Goal: Information Seeking & Learning: Learn about a topic

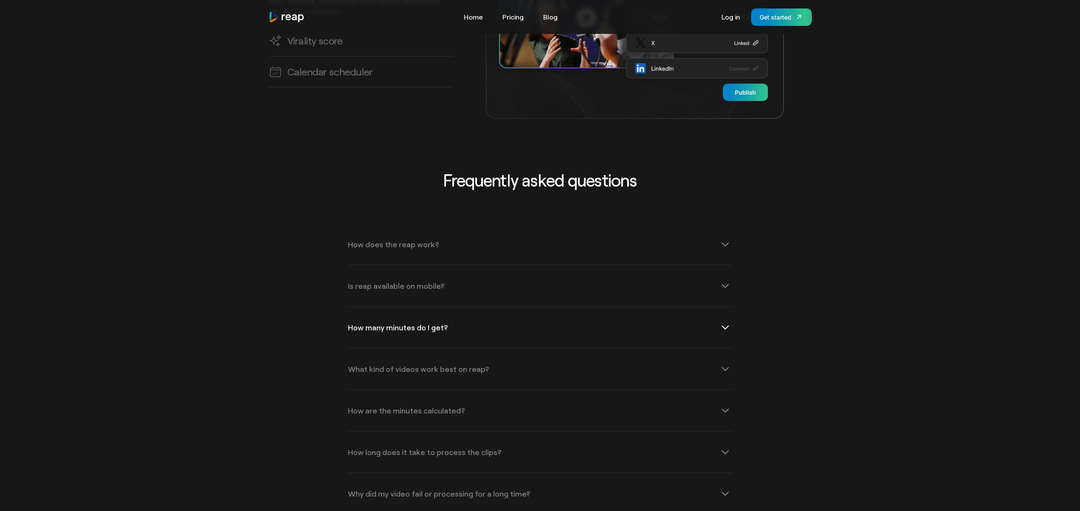
scroll to position [2696, 0]
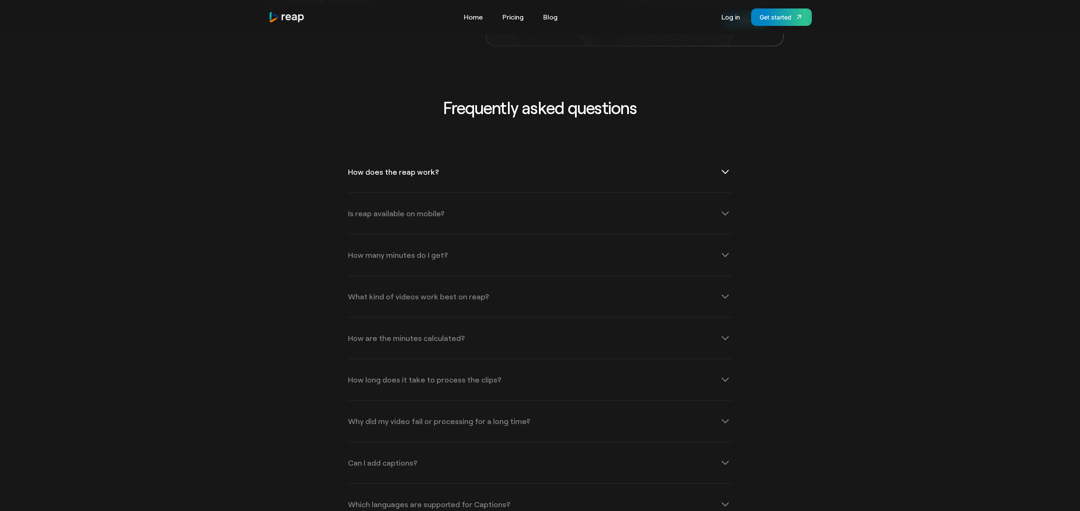
click at [439, 166] on div "How does the reap work?" at bounding box center [540, 172] width 384 height 41
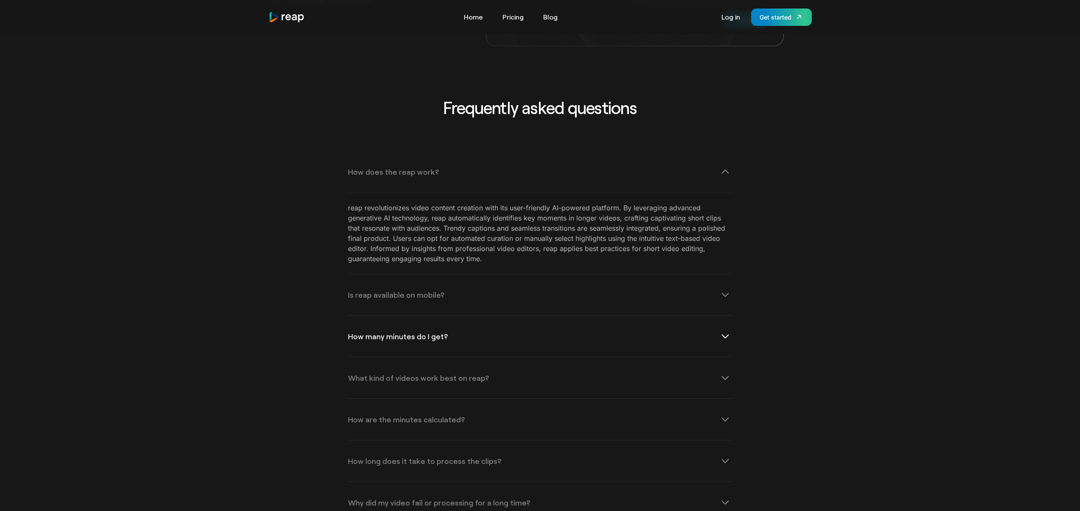
click at [429, 331] on div "How many minutes do I get?" at bounding box center [540, 336] width 384 height 41
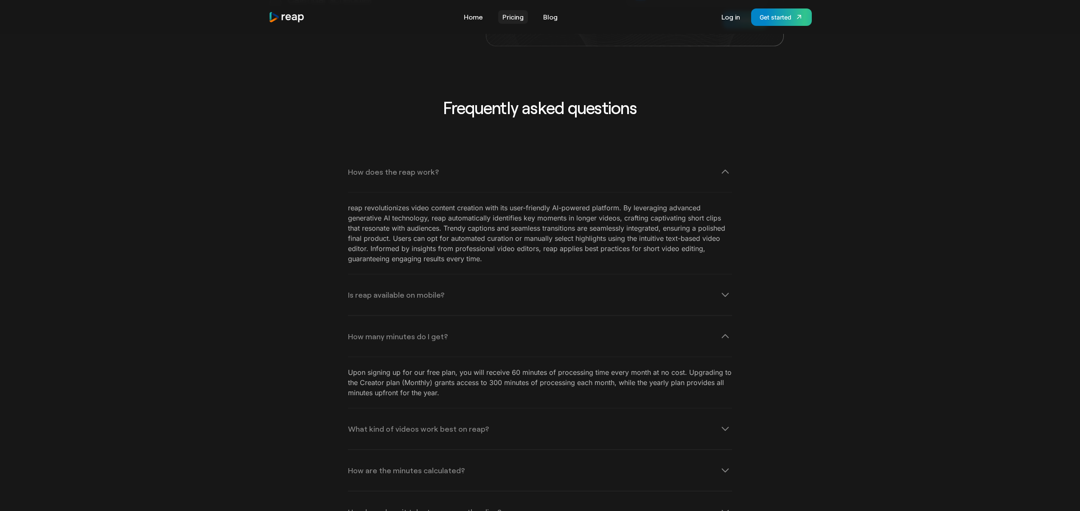
click at [521, 15] on link "Pricing" at bounding box center [513, 17] width 30 height 14
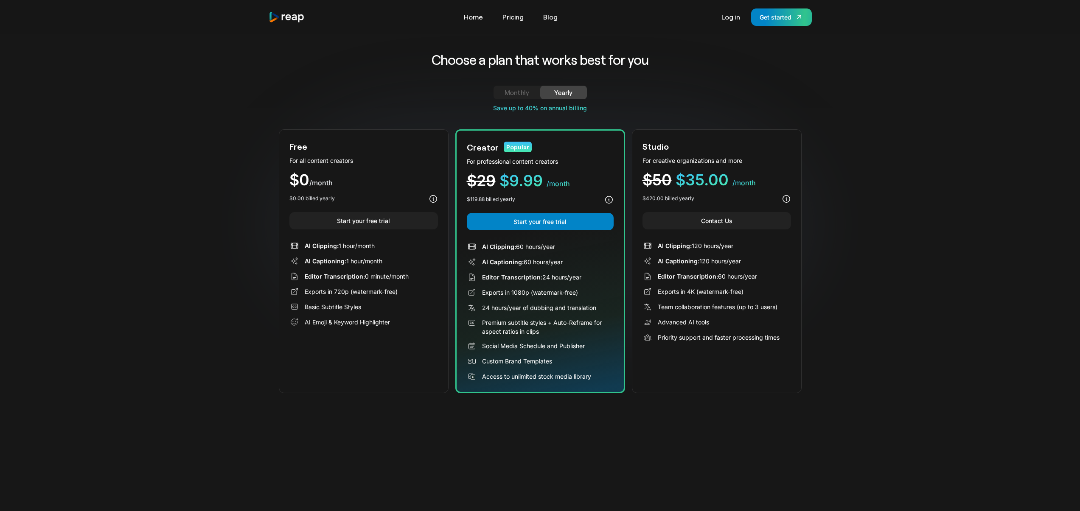
click at [317, 274] on span "Editor Transcription:" at bounding box center [335, 276] width 60 height 7
click at [789, 198] on icon at bounding box center [786, 198] width 9 height 9
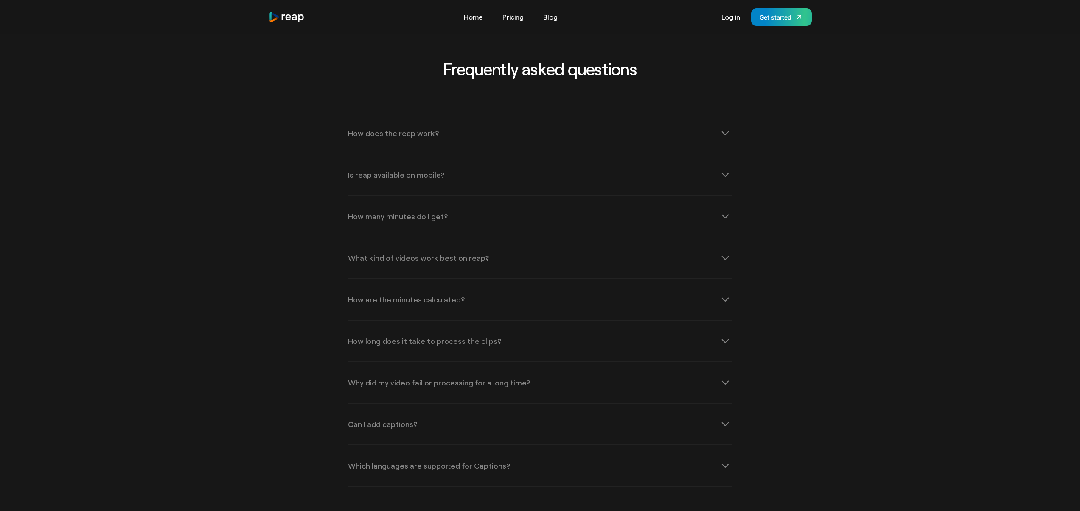
scroll to position [1129, 0]
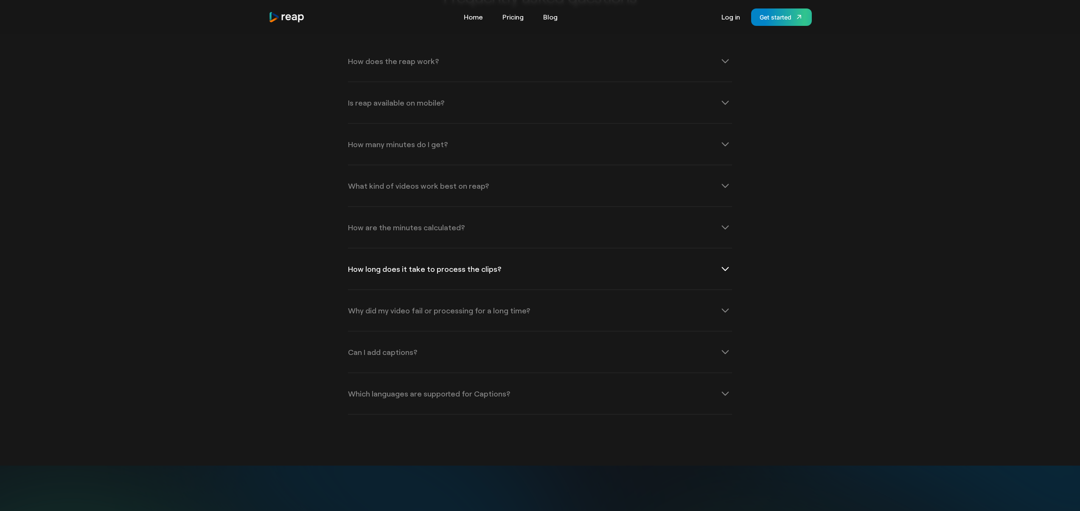
click at [385, 266] on div "How long does it take to process the clips?" at bounding box center [424, 269] width 153 height 8
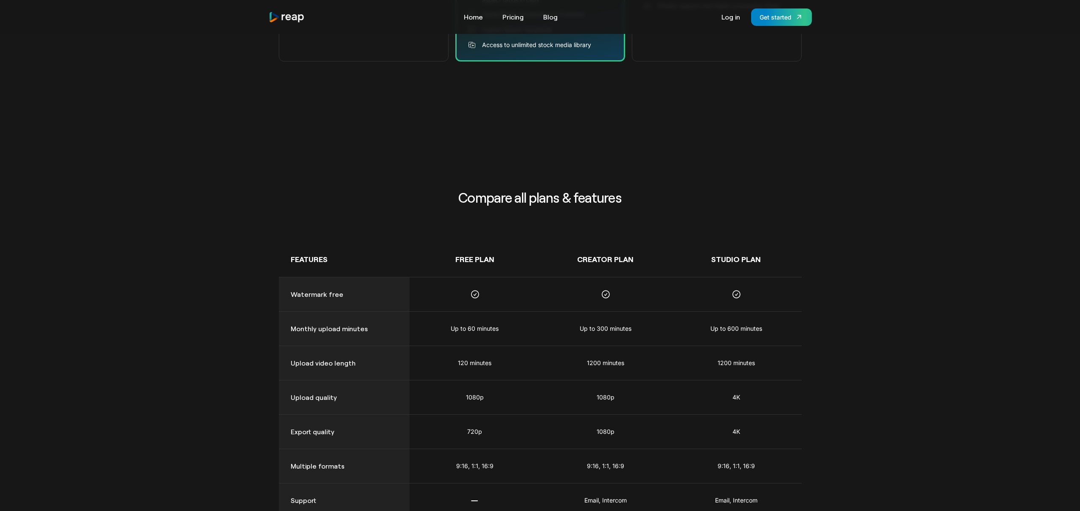
scroll to position [10, 0]
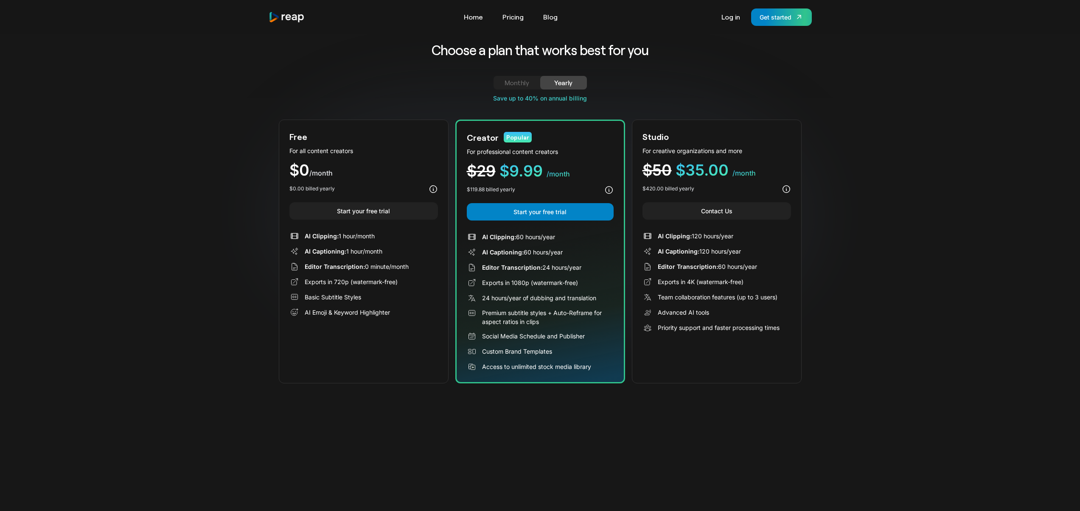
click at [504, 81] on div "Monthly" at bounding box center [517, 83] width 26 height 10
click at [549, 82] on link "Yearly" at bounding box center [563, 83] width 47 height 14
click at [528, 84] on div "Monthly" at bounding box center [517, 83] width 26 height 10
click at [511, 24] on div "Tools Link Five Link Six Link Seven Business Link Five Link Six Link Seven Home…" at bounding box center [540, 16] width 543 height 17
click at [478, 19] on link "Home" at bounding box center [474, 17] width 28 height 14
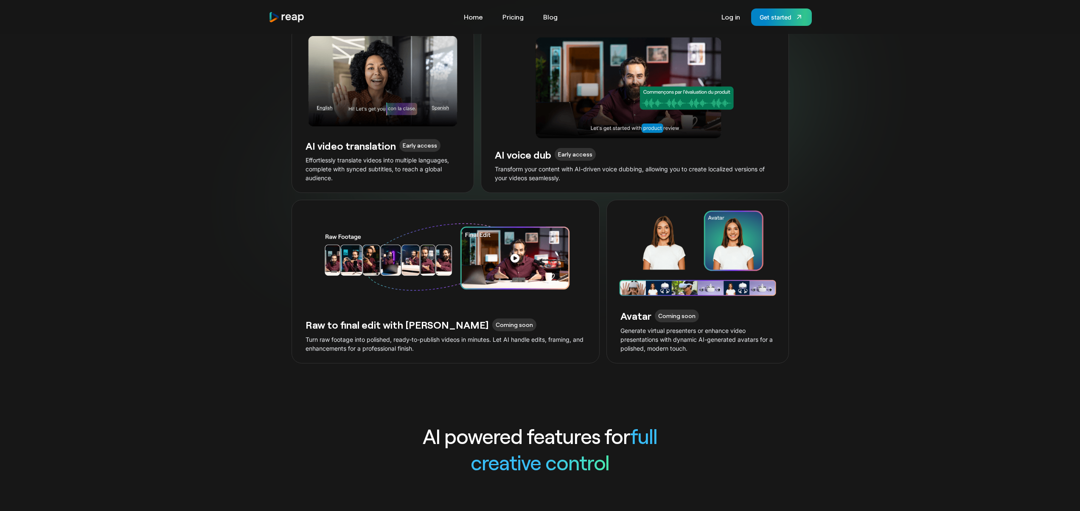
scroll to position [2332, 0]
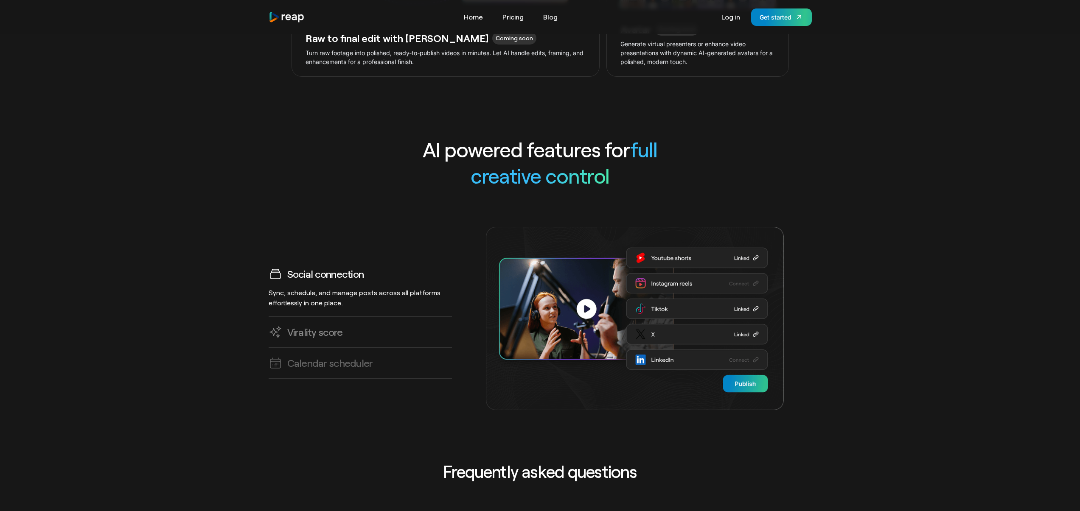
click at [300, 332] on link "Virality score AI predicts high-impact clips, helping you create viral-ready co…" at bounding box center [360, 332] width 183 height 31
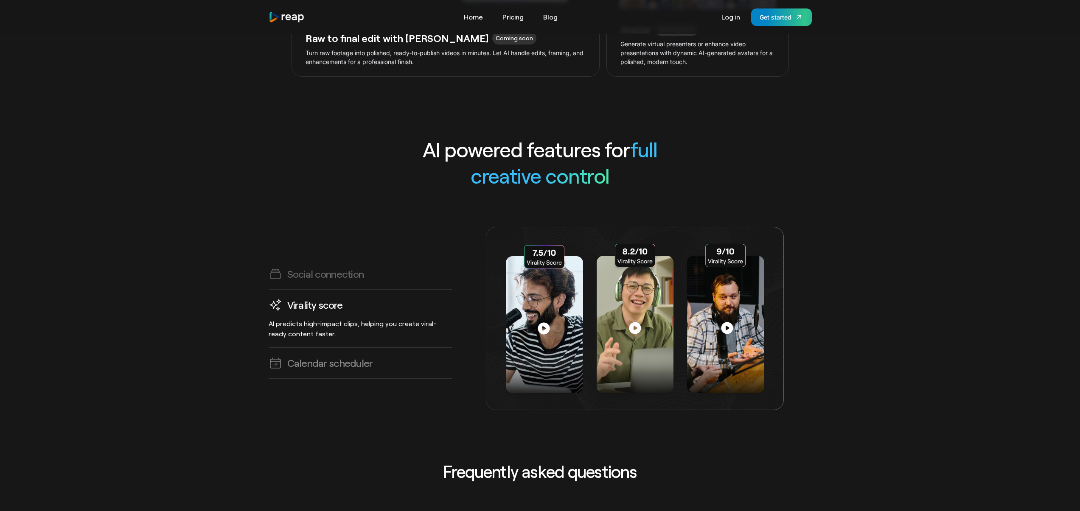
click at [311, 357] on h3 "Calendar scheduler" at bounding box center [330, 362] width 86 height 13
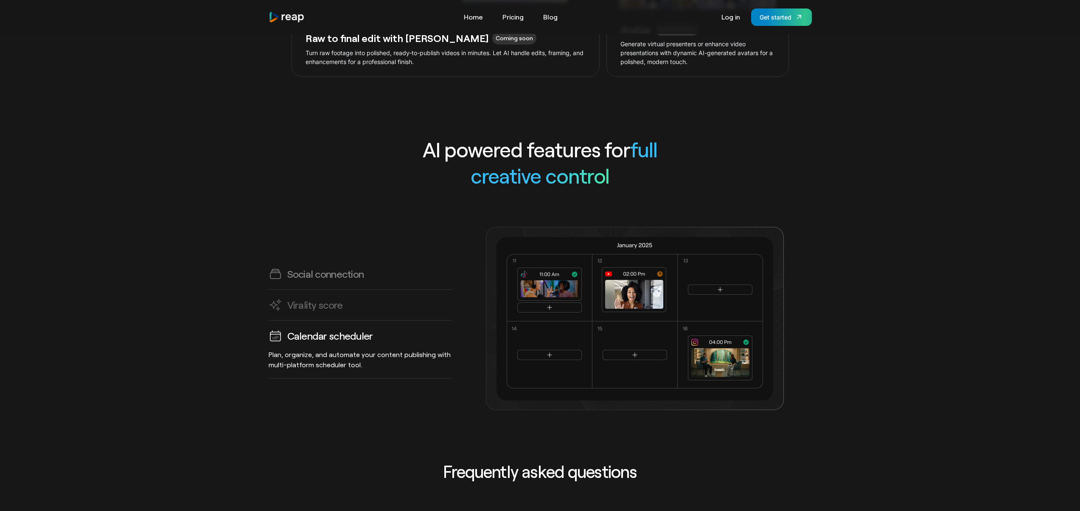
click at [300, 267] on h3 "Social connection" at bounding box center [325, 273] width 77 height 13
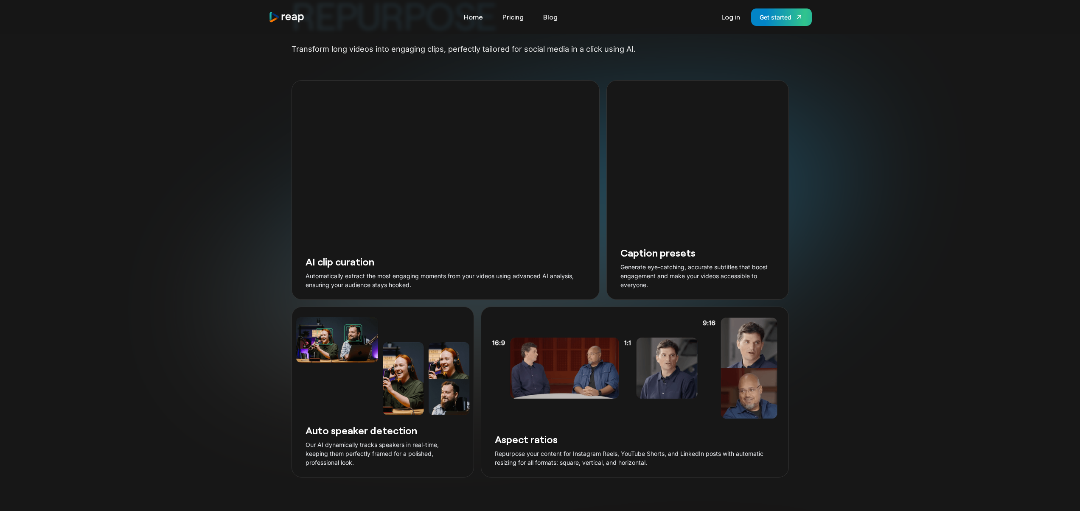
scroll to position [915, 0]
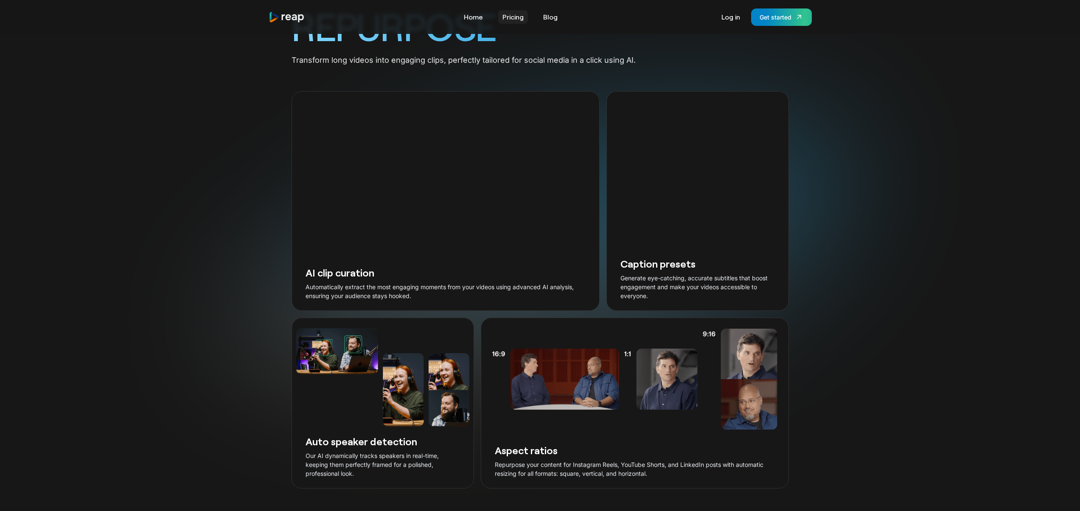
click at [516, 19] on link "Pricing" at bounding box center [513, 17] width 30 height 14
